Goal: Task Accomplishment & Management: Manage account settings

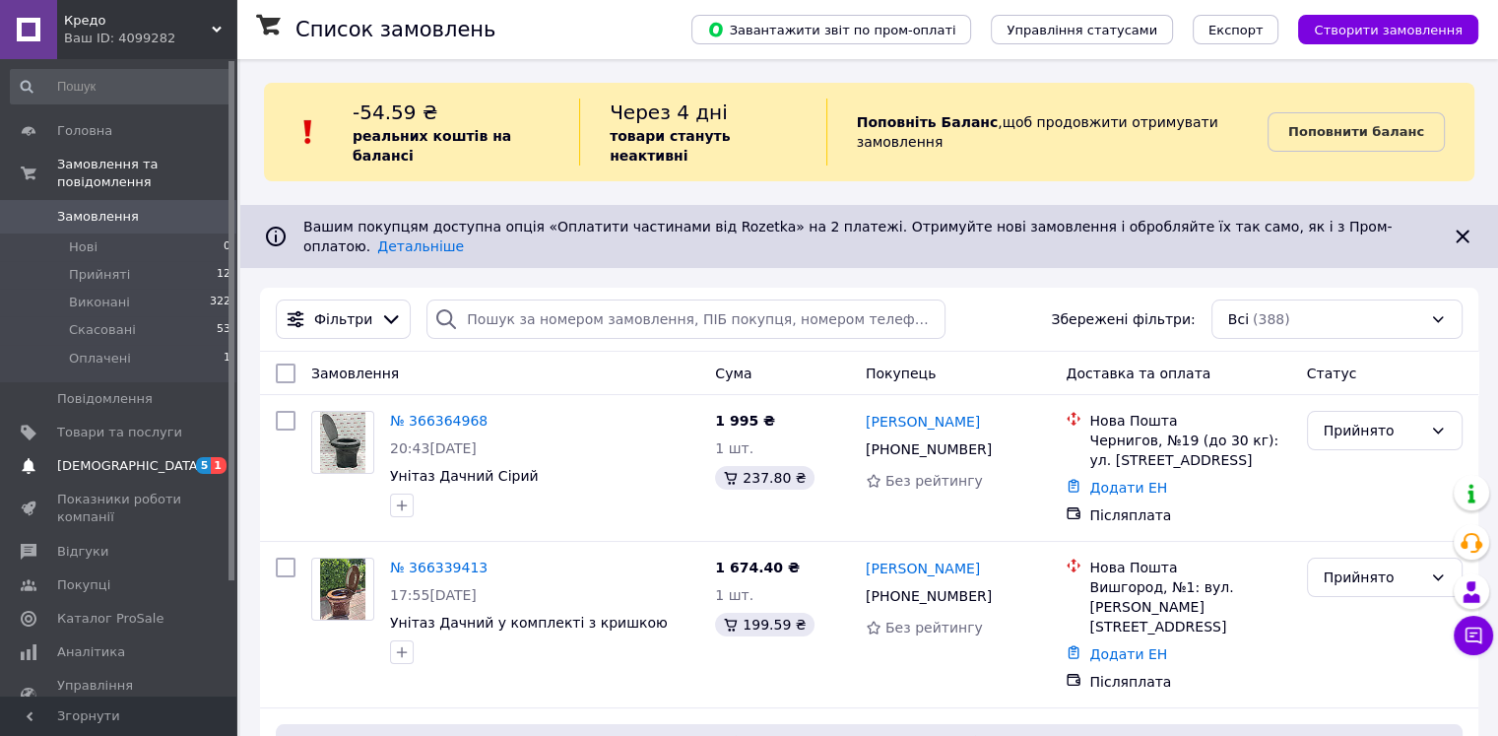
click at [93, 457] on span "[DEMOGRAPHIC_DATA]" at bounding box center [130, 466] width 146 height 18
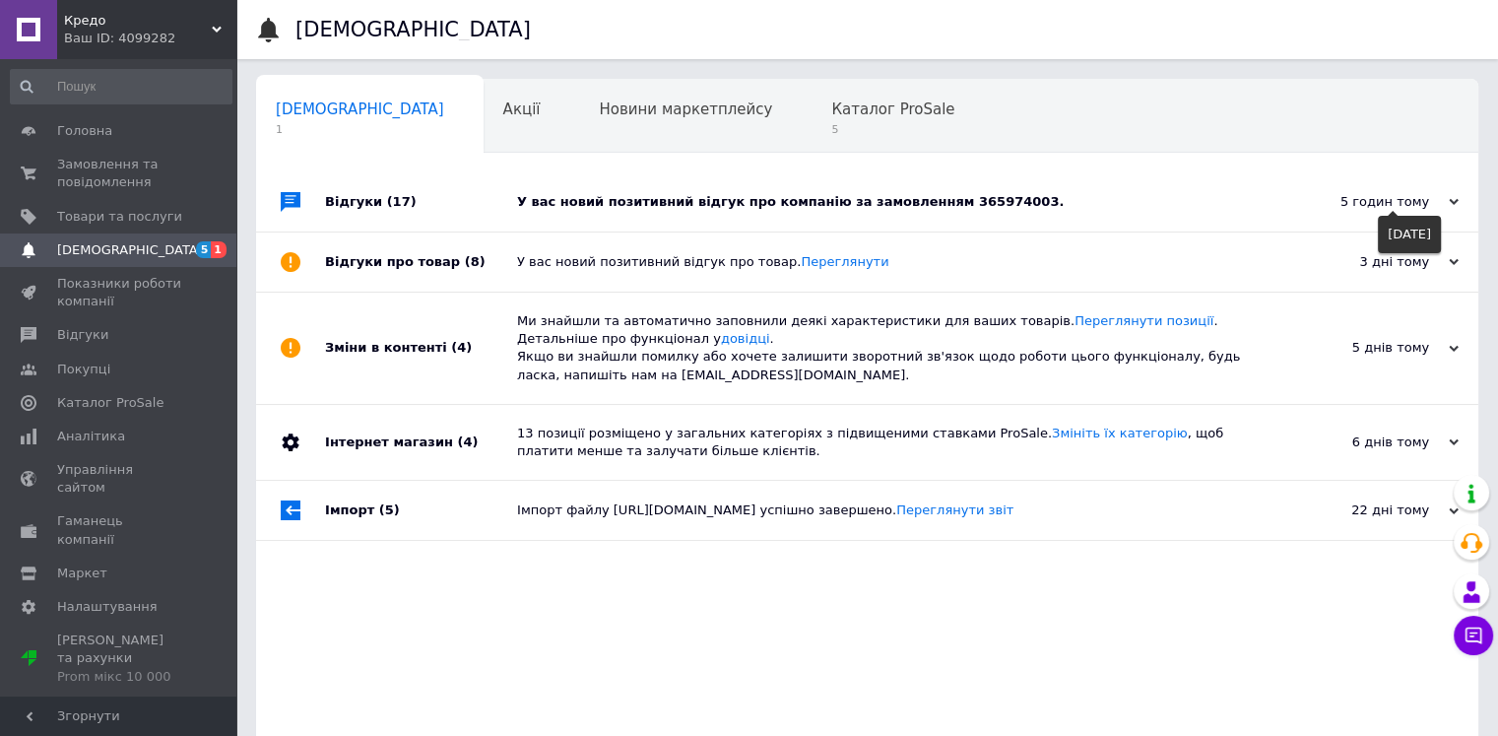
click at [1389, 206] on span at bounding box center [1393, 211] width 10 height 10
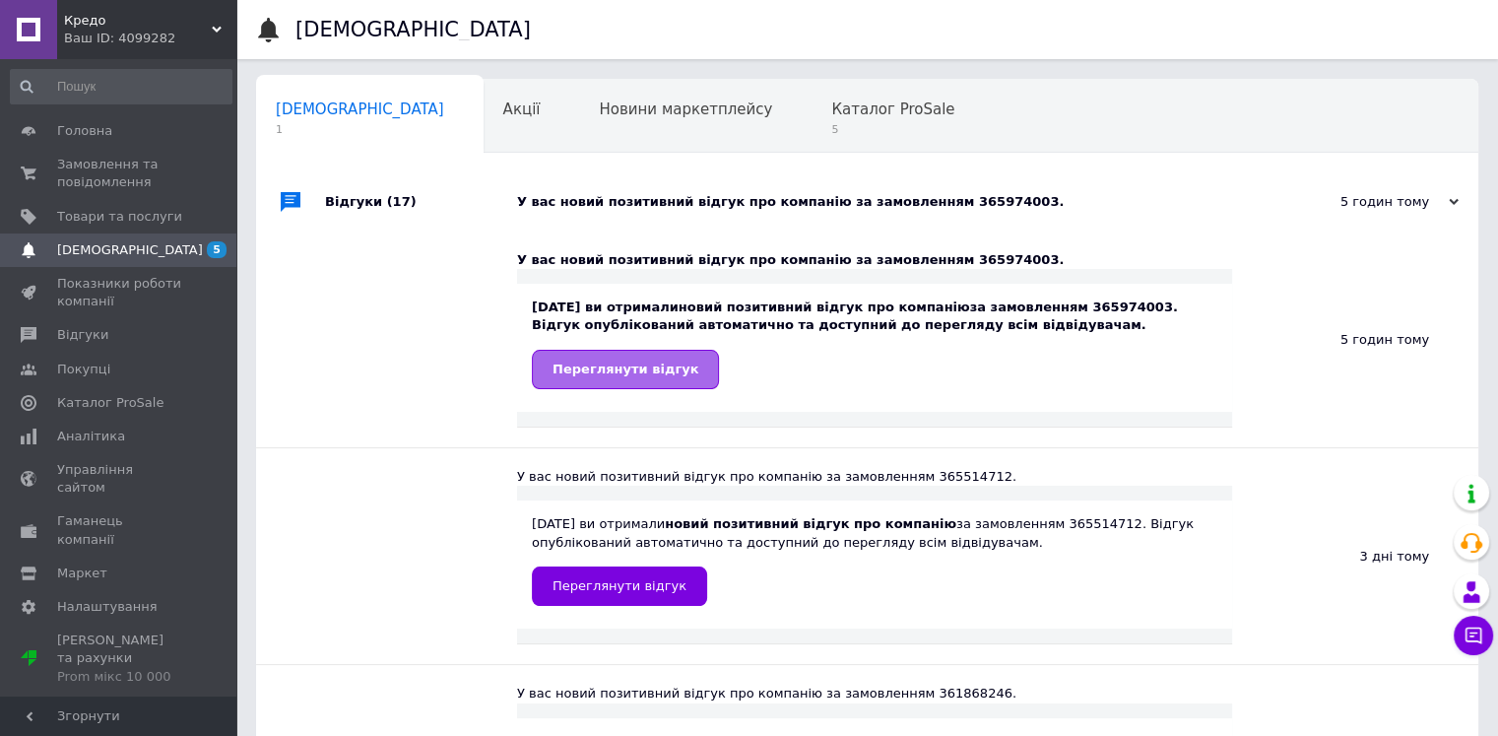
click at [622, 376] on span "Переглянути відгук" at bounding box center [626, 368] width 146 height 15
click at [105, 248] on span "[DEMOGRAPHIC_DATA]" at bounding box center [130, 250] width 146 height 18
click at [106, 224] on span "Товари та послуги" at bounding box center [119, 217] width 125 height 18
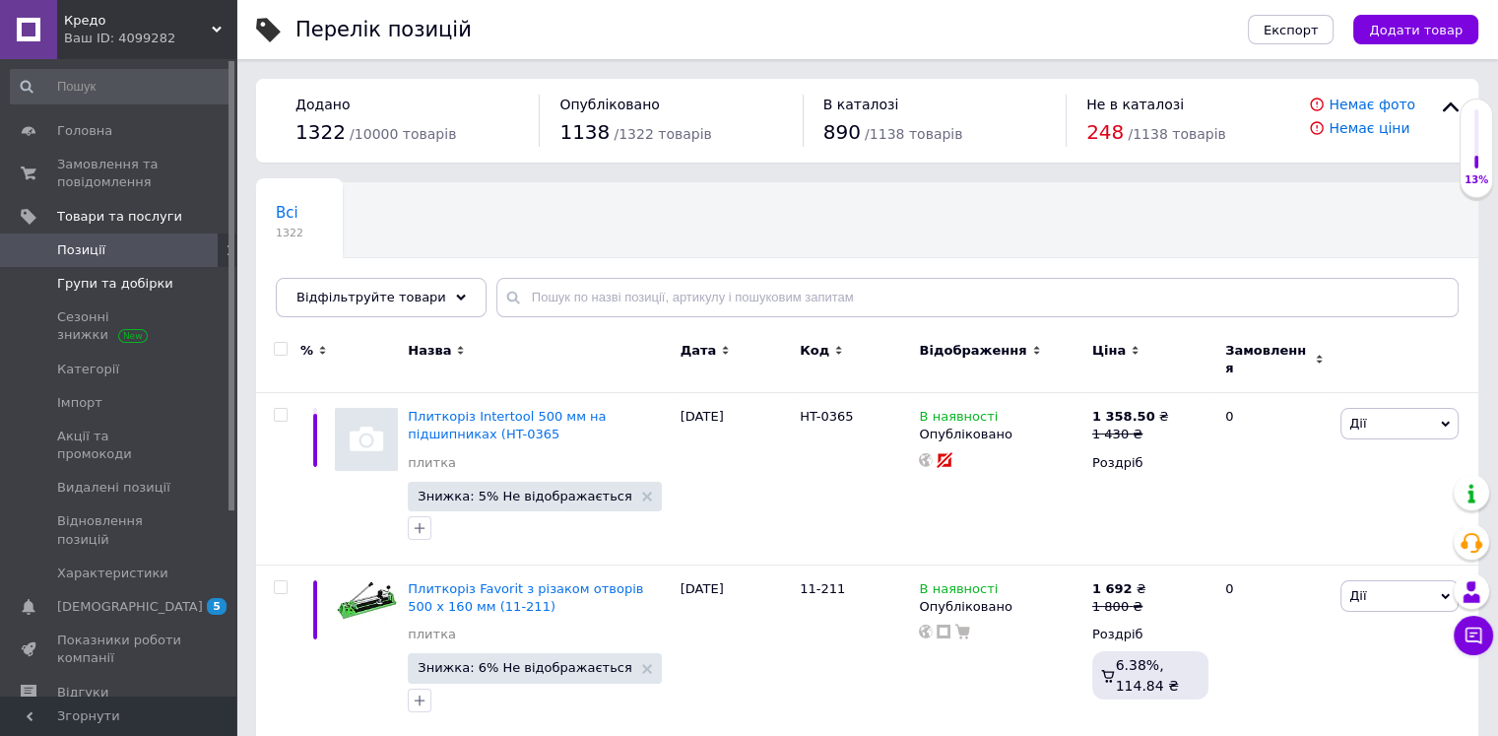
click at [126, 293] on link "Групи та добірки" at bounding box center [121, 283] width 242 height 33
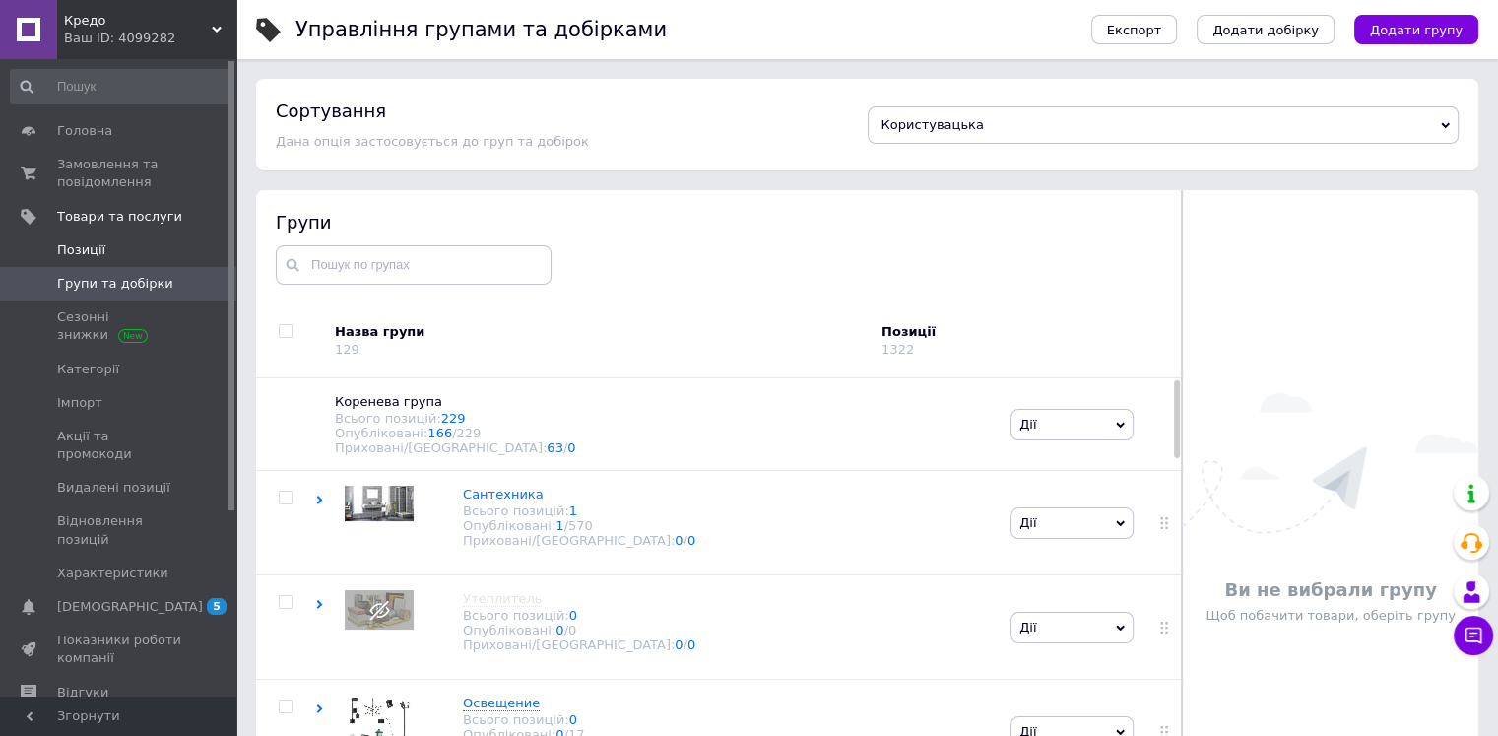
click at [95, 248] on span "Позиції" at bounding box center [81, 250] width 48 height 18
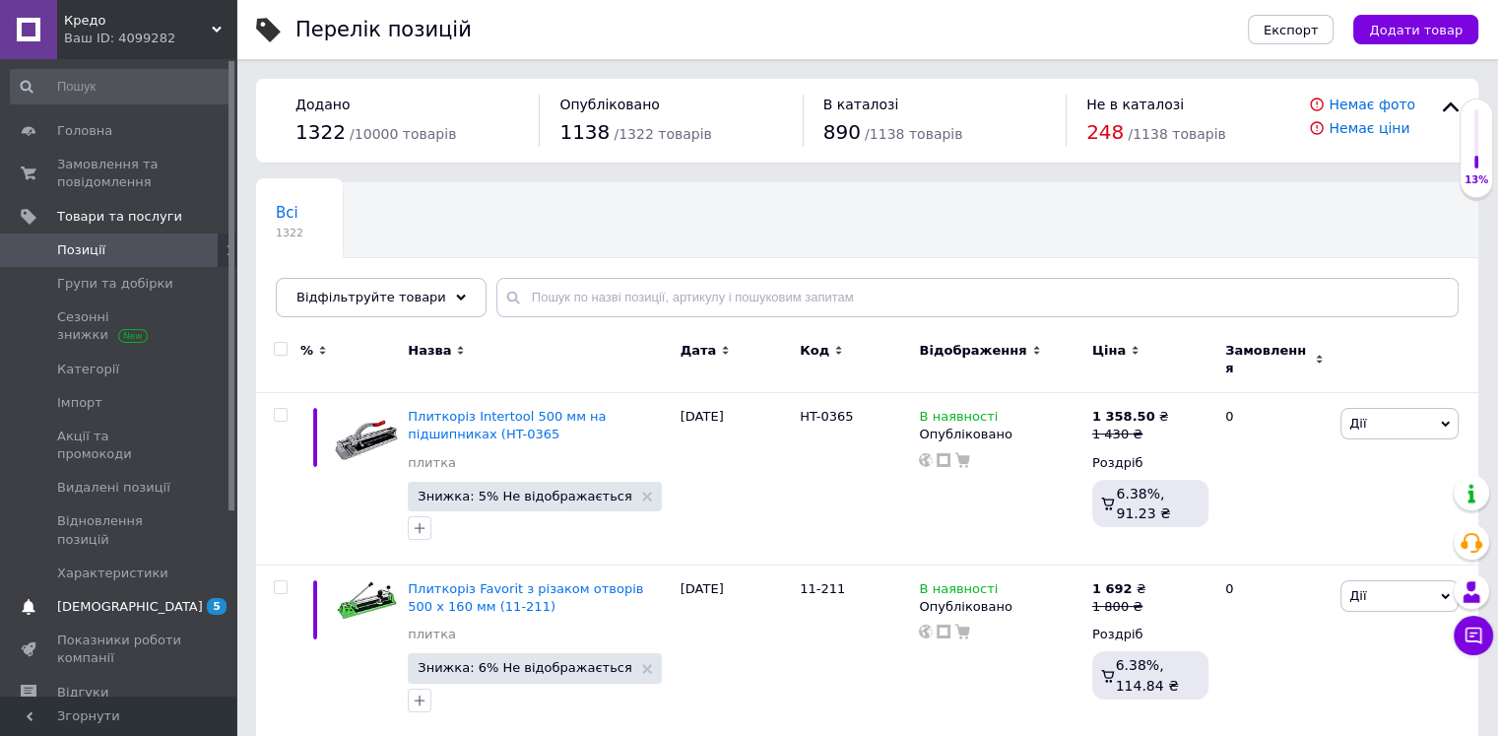
click at [98, 598] on span "[DEMOGRAPHIC_DATA]" at bounding box center [130, 607] width 146 height 18
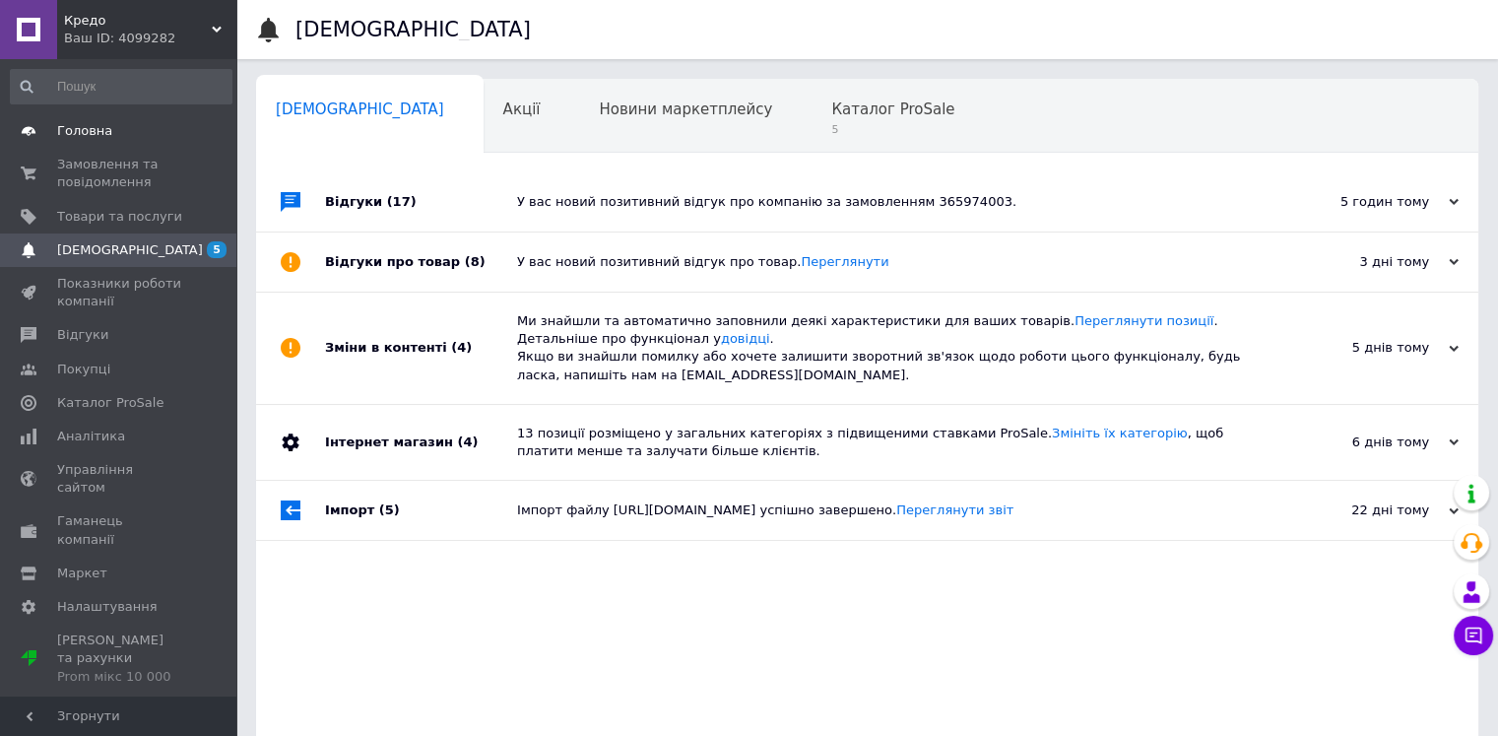
click at [83, 127] on span "Головна" at bounding box center [84, 131] width 55 height 18
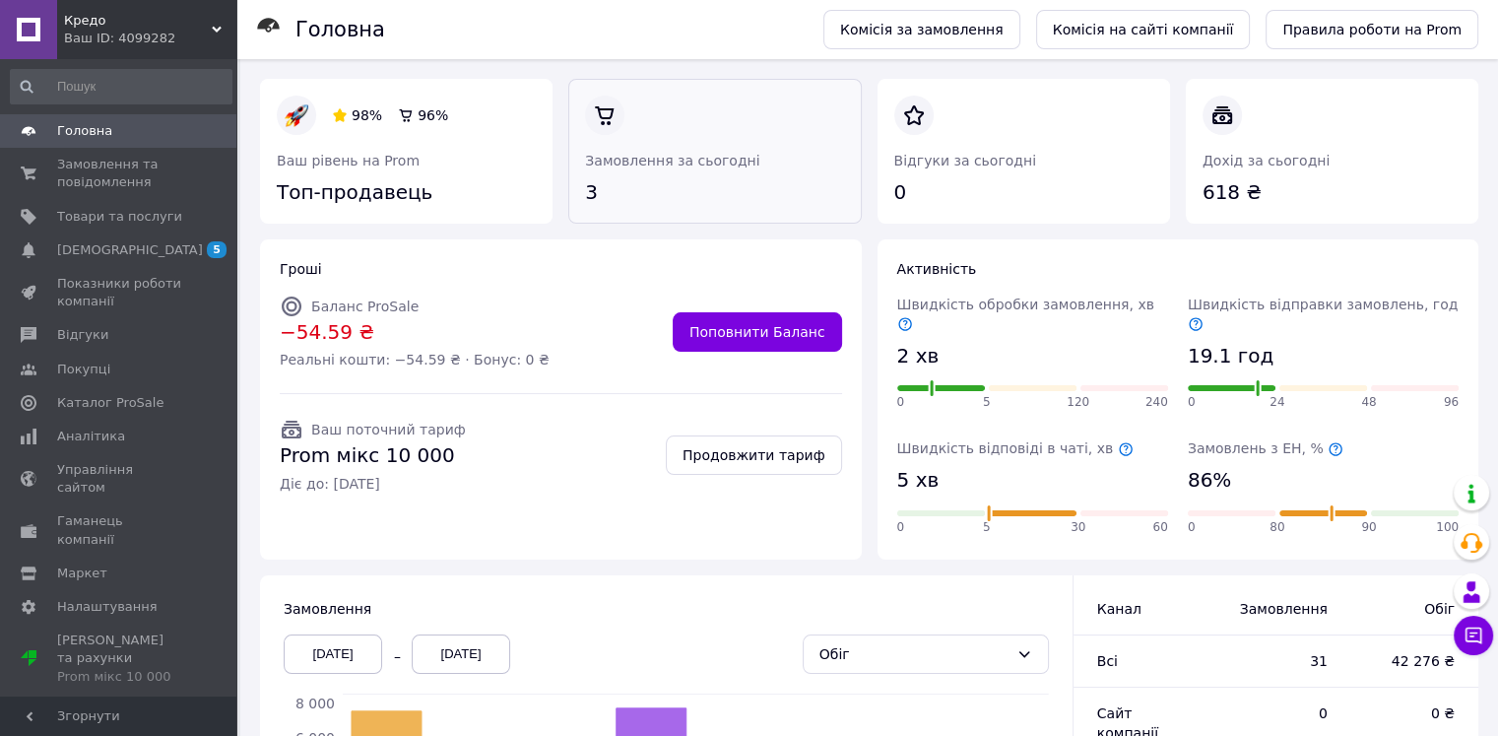
click at [585, 207] on link at bounding box center [585, 207] width 0 height 0
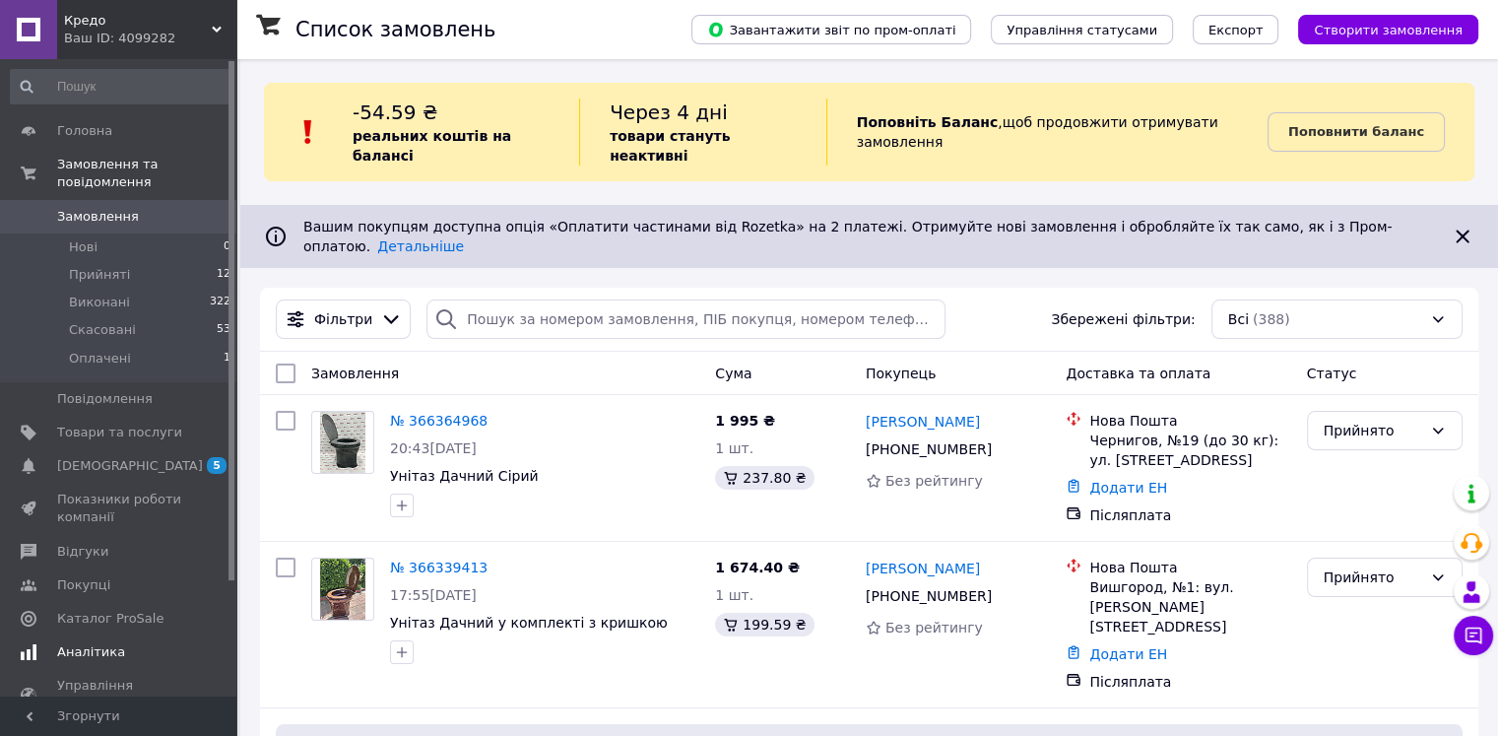
click at [92, 643] on span "Аналітика" at bounding box center [91, 652] width 68 height 18
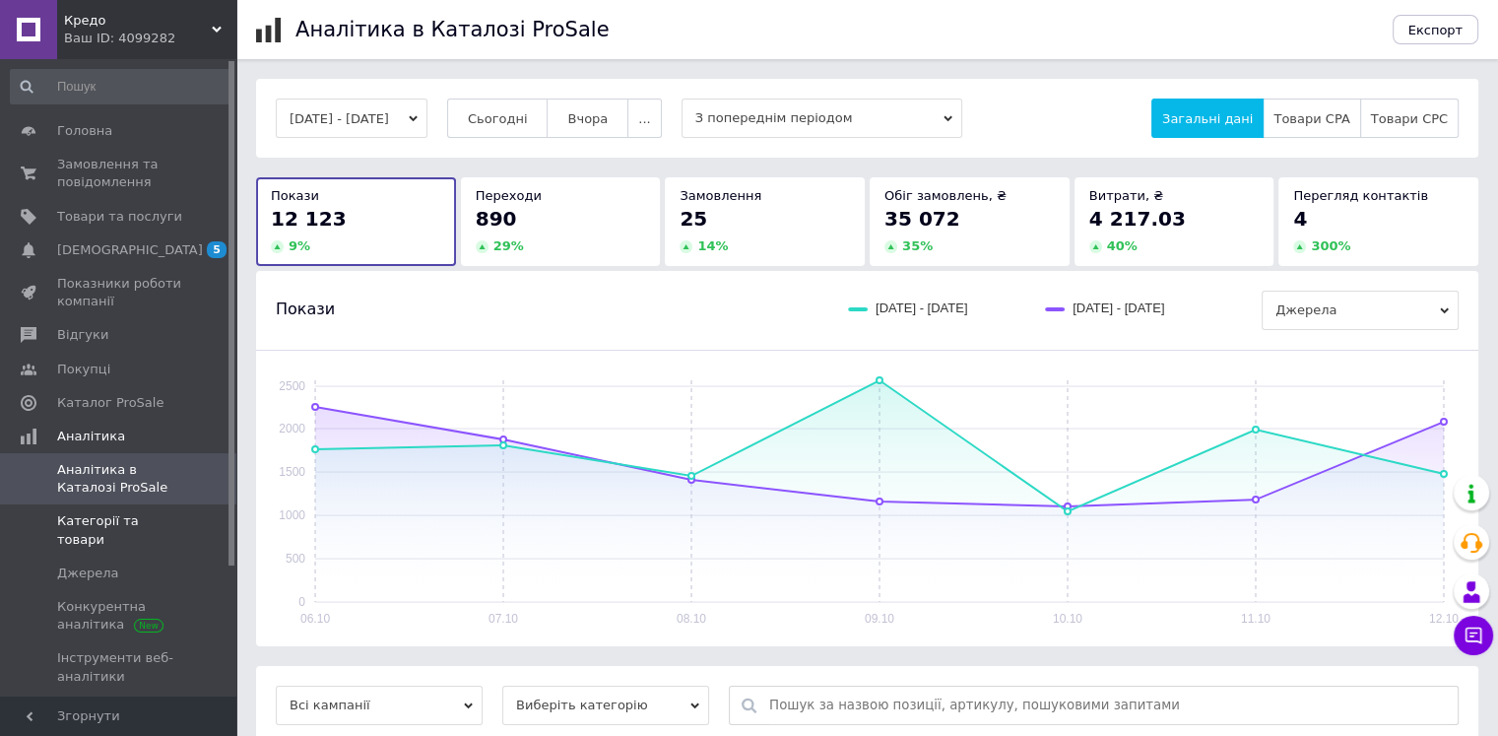
click at [144, 521] on span "Категорії та товари" at bounding box center [119, 529] width 125 height 35
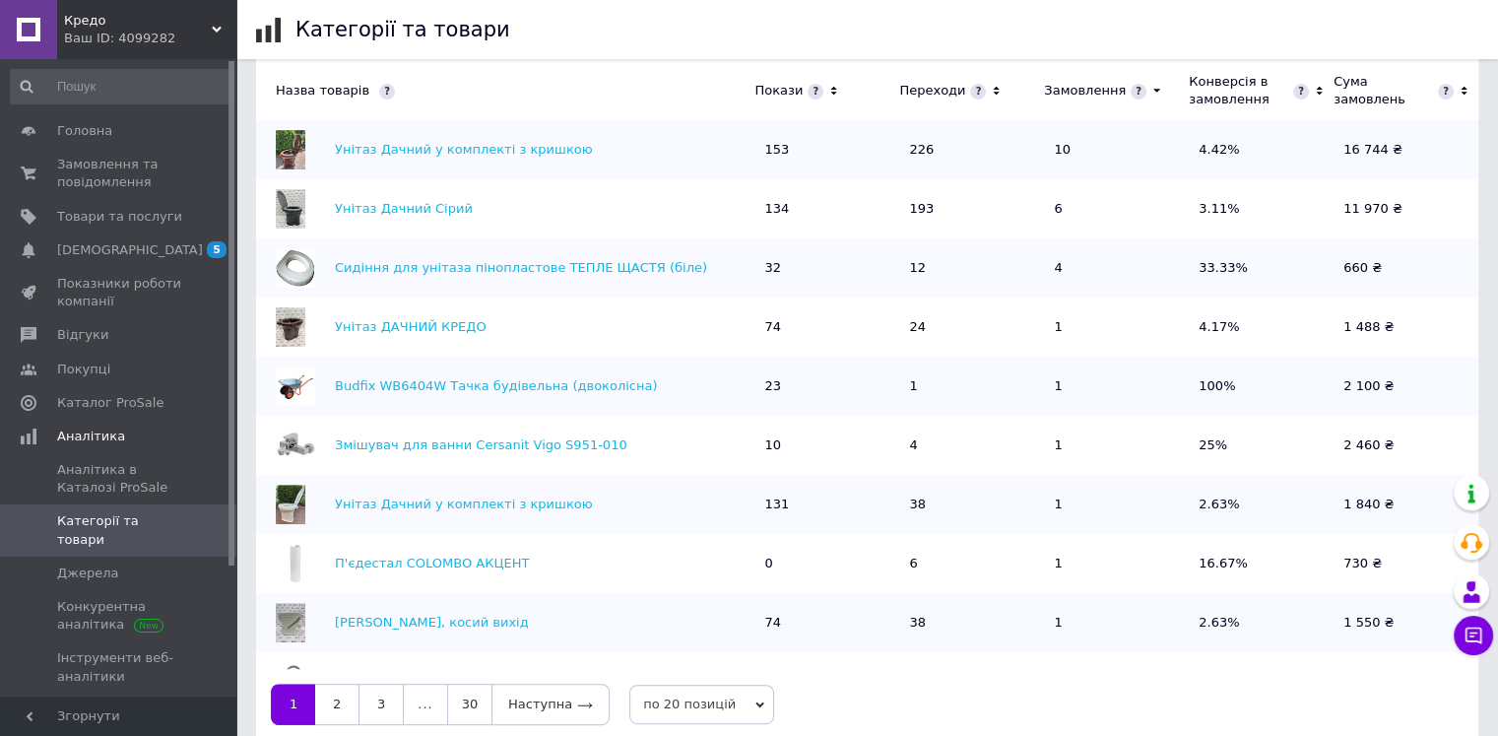
scroll to position [685, 0]
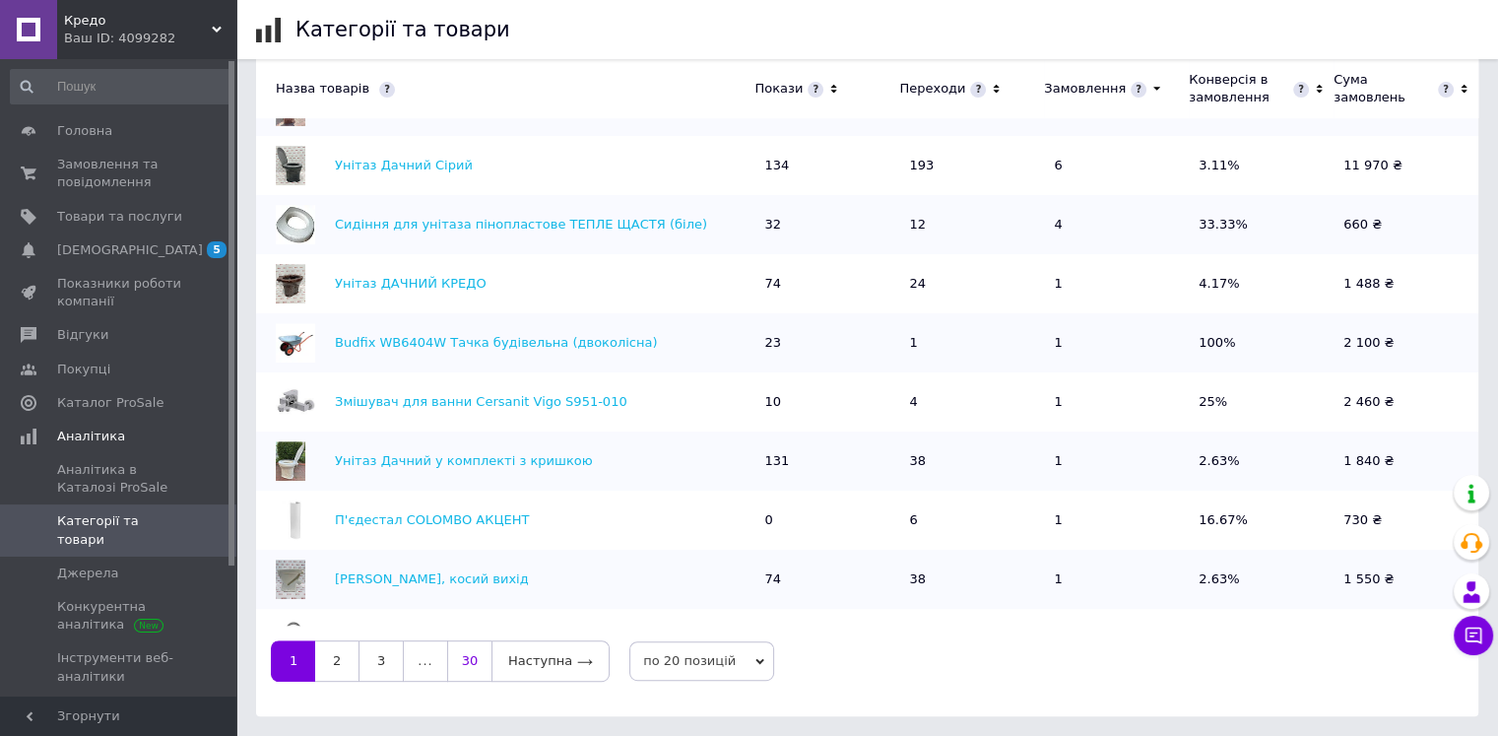
click at [472, 662] on link "30" at bounding box center [469, 660] width 44 height 41
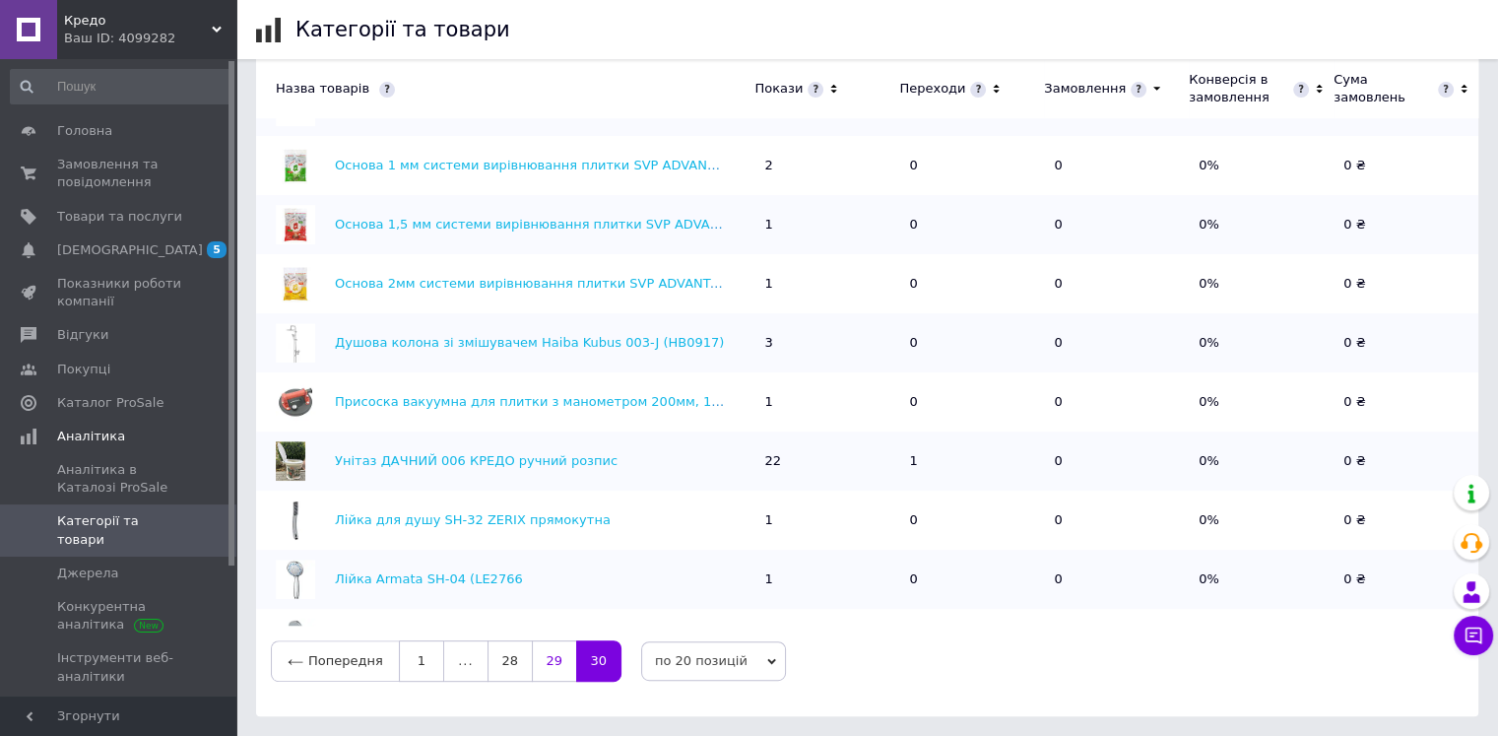
click at [534, 660] on link "29" at bounding box center [554, 660] width 44 height 41
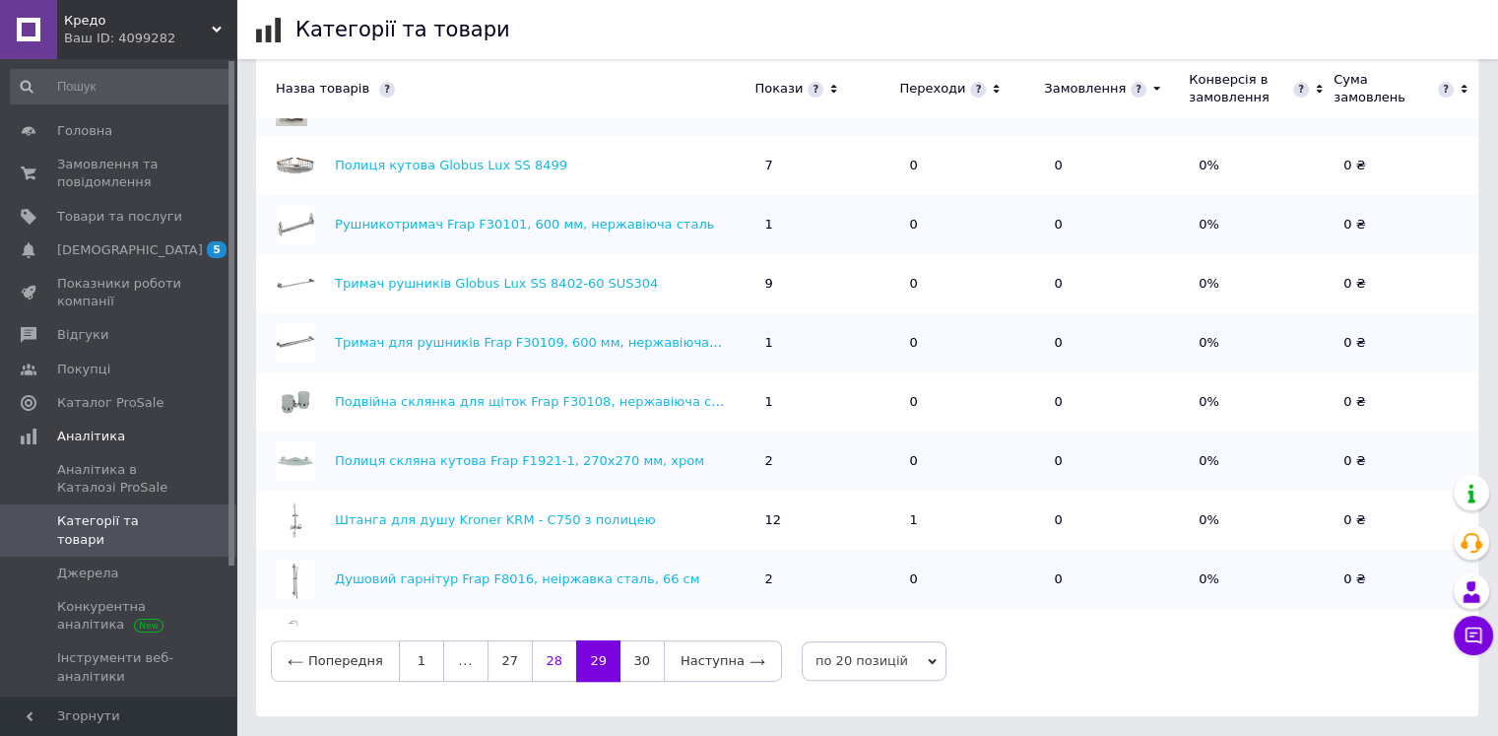
click at [546, 659] on link "28" at bounding box center [554, 660] width 44 height 41
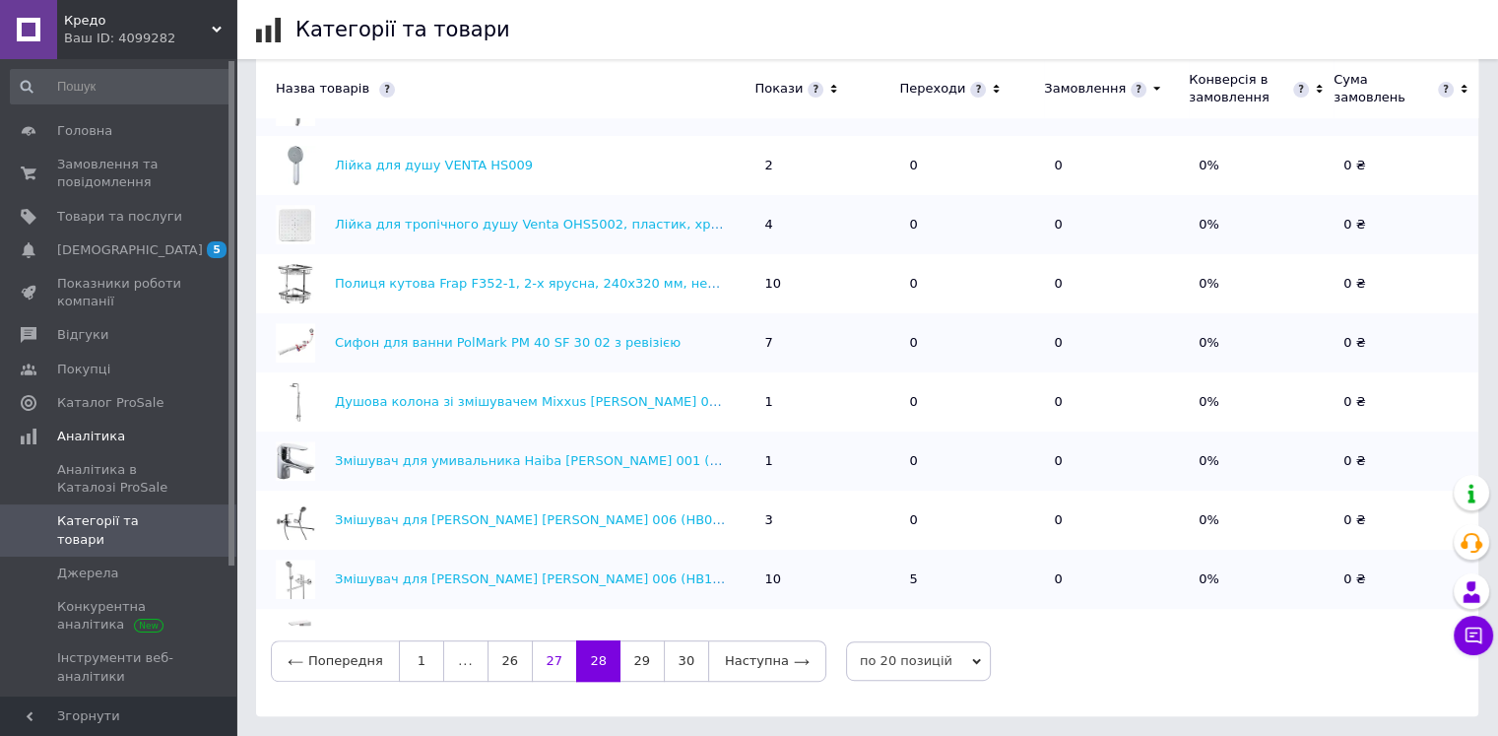
click at [542, 659] on link "27" at bounding box center [554, 660] width 44 height 41
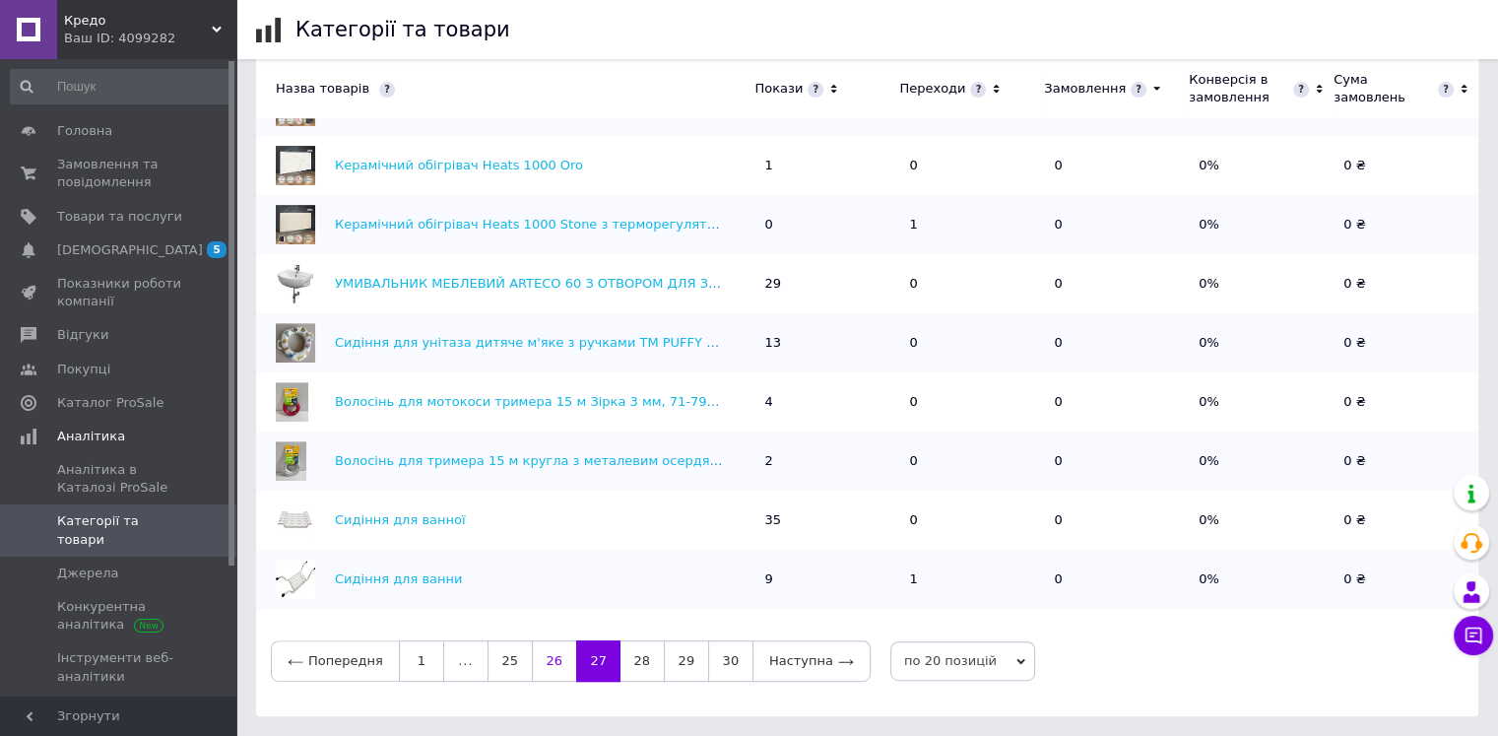
click at [546, 658] on link "26" at bounding box center [554, 660] width 44 height 41
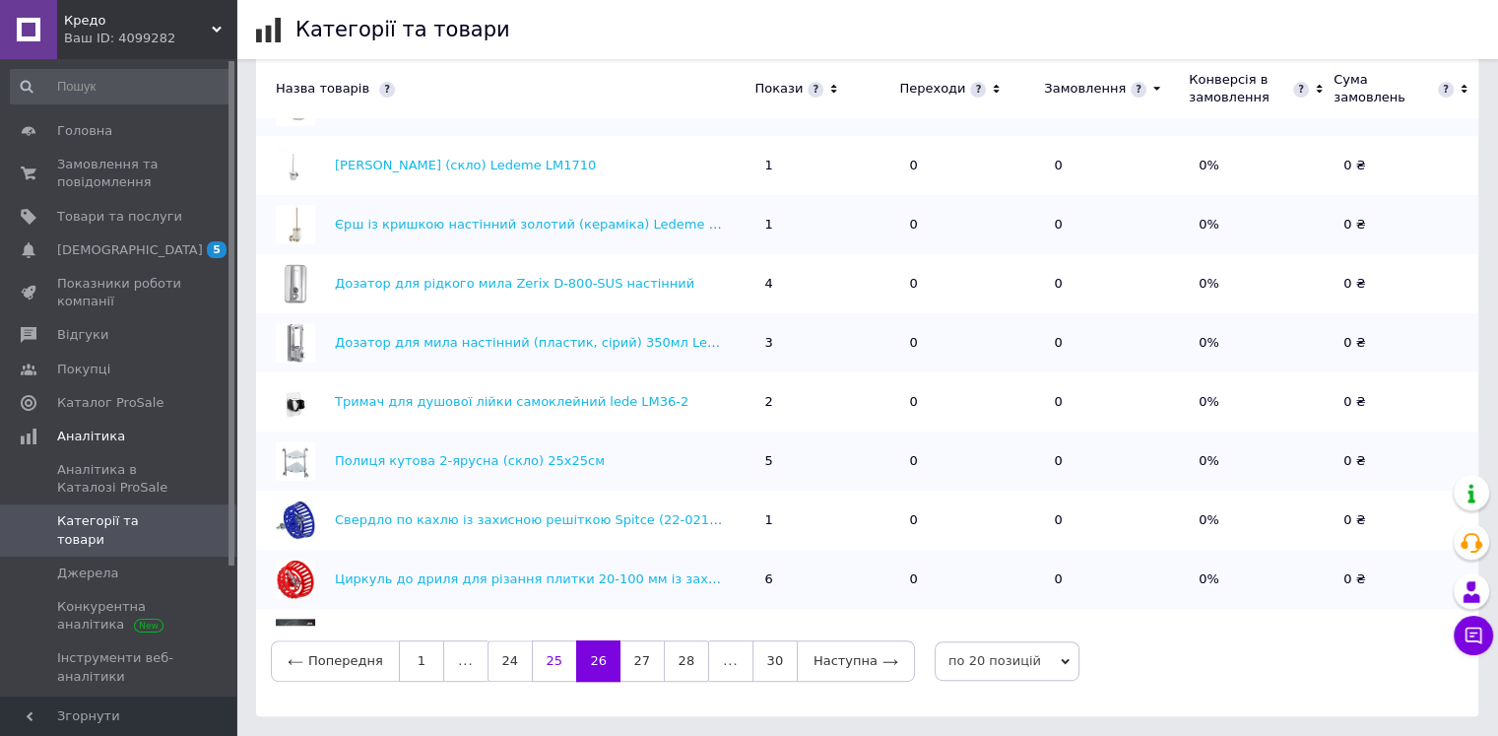
click at [547, 659] on link "25" at bounding box center [554, 660] width 44 height 41
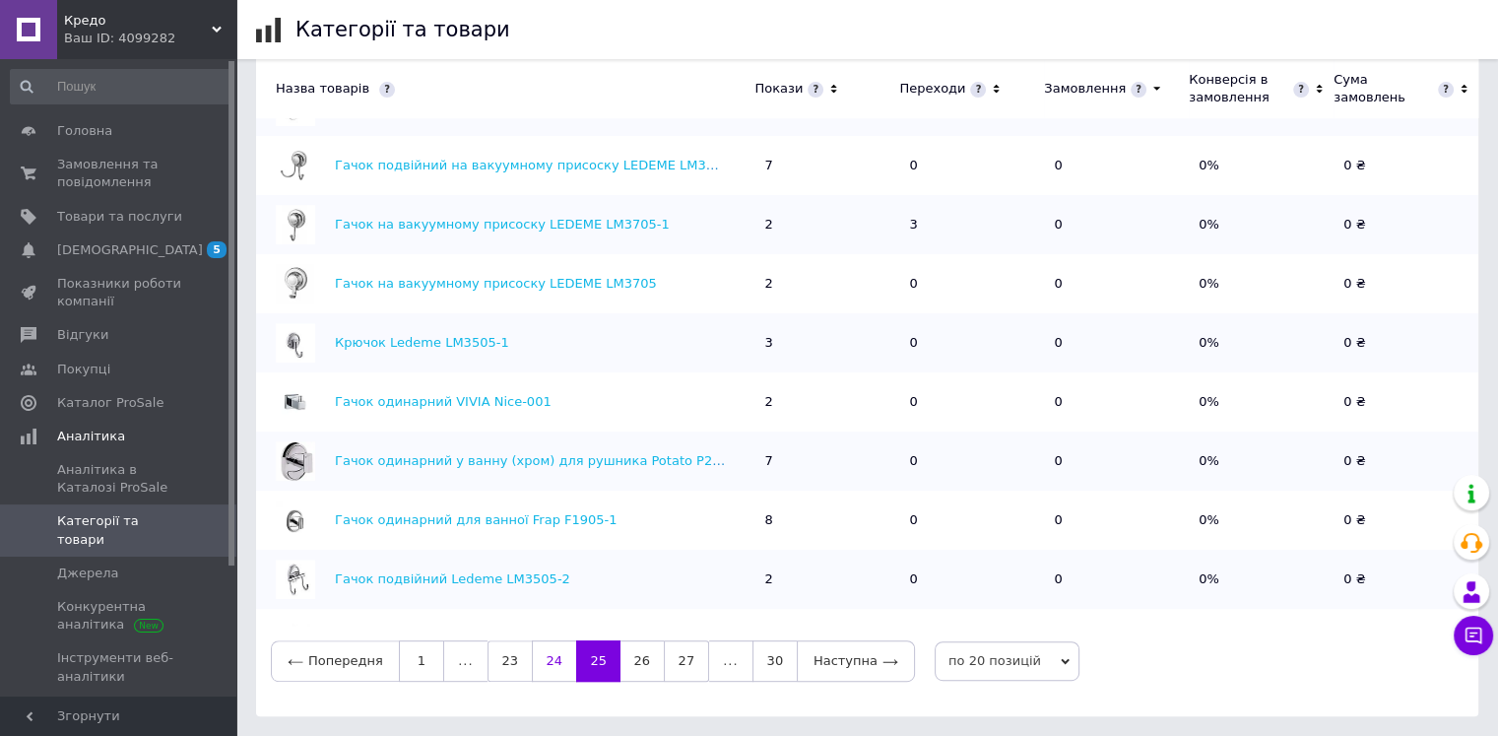
click at [544, 660] on link "24" at bounding box center [554, 660] width 44 height 41
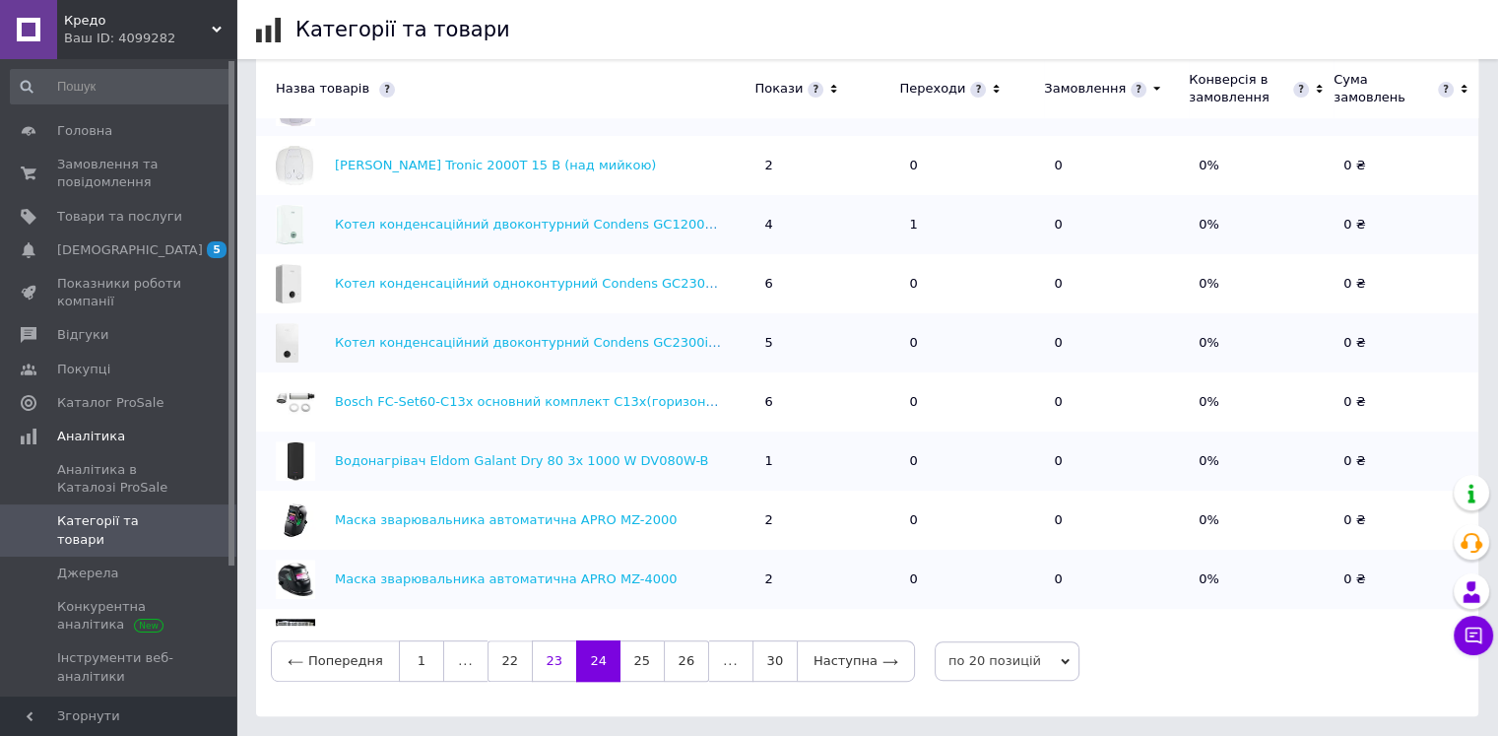
click at [542, 662] on link "23" at bounding box center [554, 660] width 44 height 41
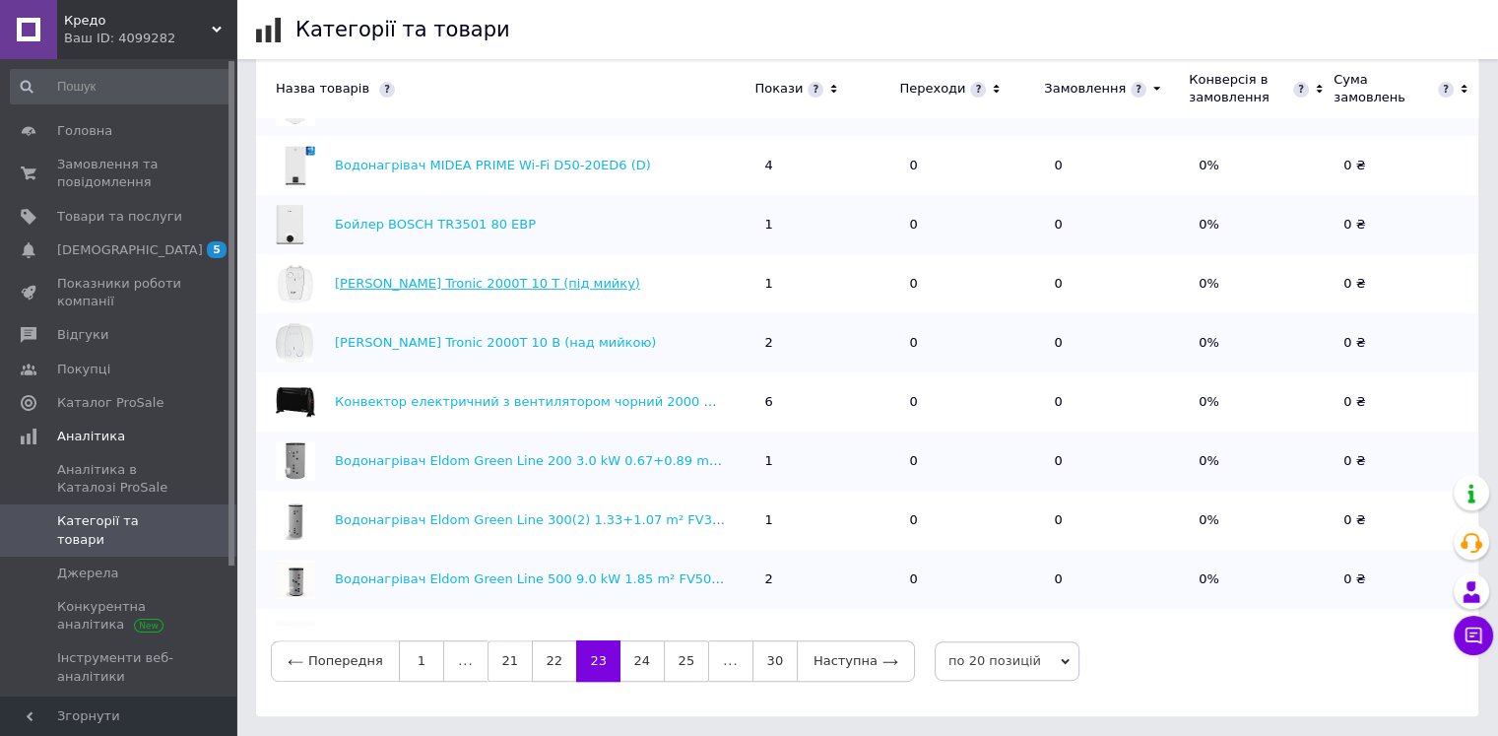
click at [472, 281] on link "Бойлер BOSCH Tronic 2000T 10 T (під мийку)" at bounding box center [487, 283] width 305 height 15
